Goal: Information Seeking & Learning: Learn about a topic

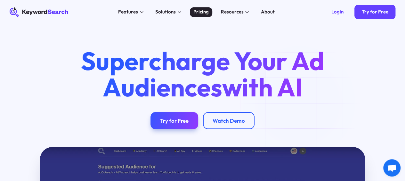
click at [208, 12] on div "Pricing" at bounding box center [201, 11] width 15 height 7
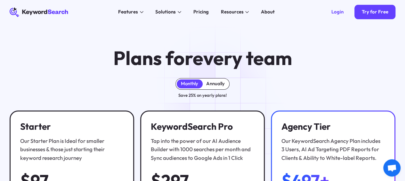
click at [216, 84] on div "Annually" at bounding box center [215, 84] width 19 height 6
